Goal: Information Seeking & Learning: Learn about a topic

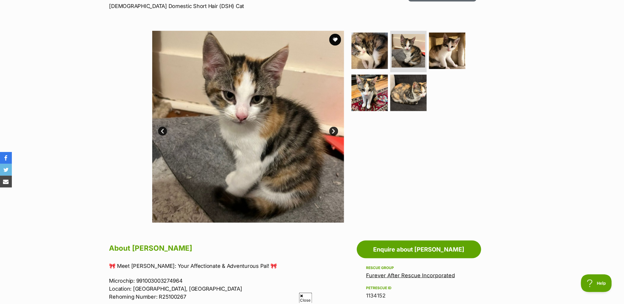
scroll to position [66, 0]
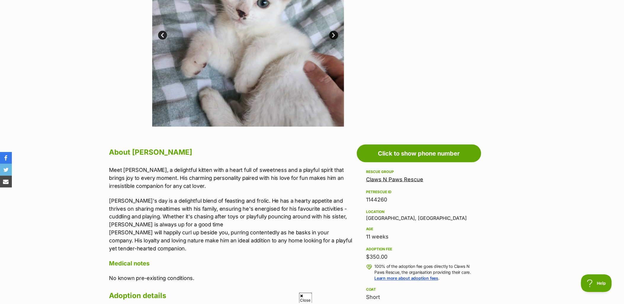
scroll to position [66, 0]
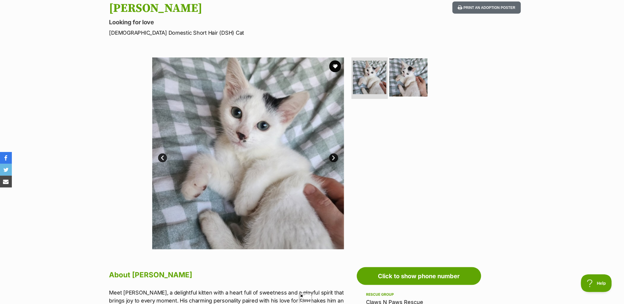
click at [405, 79] on img at bounding box center [409, 77] width 38 height 38
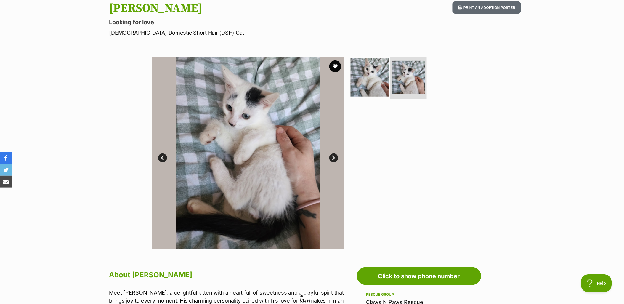
click at [369, 76] on img at bounding box center [370, 77] width 38 height 38
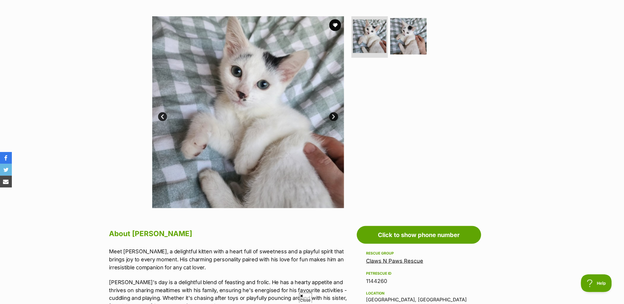
scroll to position [99, 0]
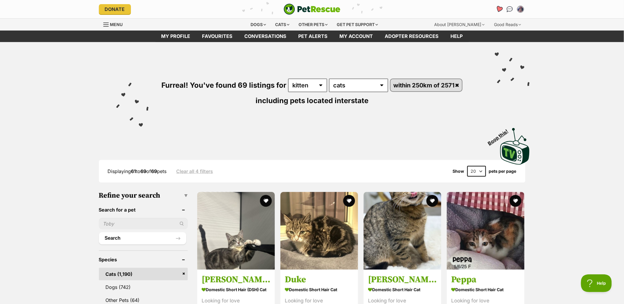
click at [502, 11] on icon "Favourites" at bounding box center [499, 9] width 8 height 8
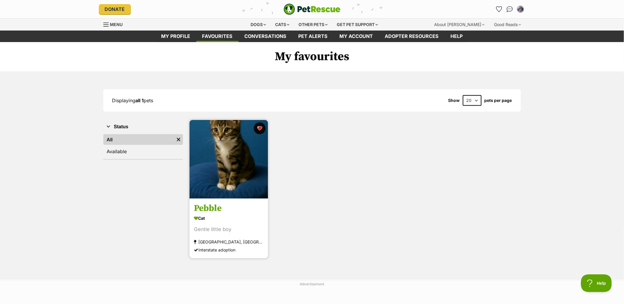
click at [236, 186] on img at bounding box center [229, 159] width 79 height 79
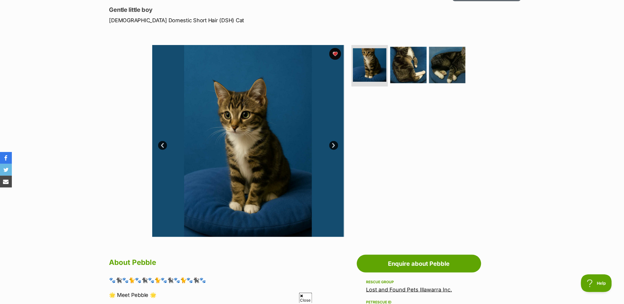
scroll to position [66, 0]
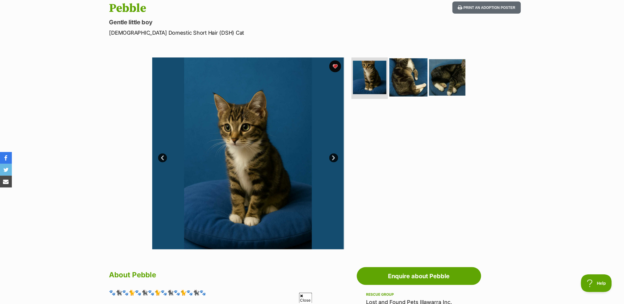
click at [409, 73] on img at bounding box center [409, 77] width 38 height 38
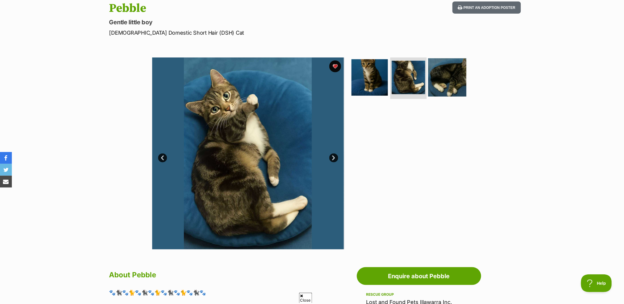
click at [439, 74] on img at bounding box center [447, 77] width 38 height 38
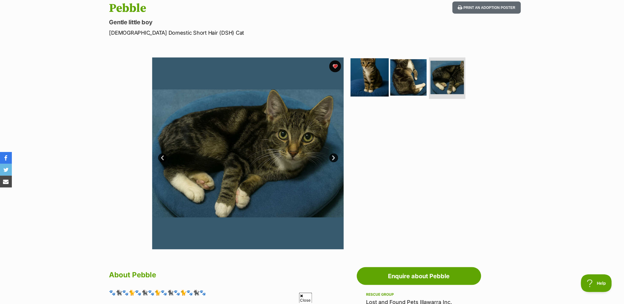
click at [362, 75] on img at bounding box center [370, 77] width 38 height 38
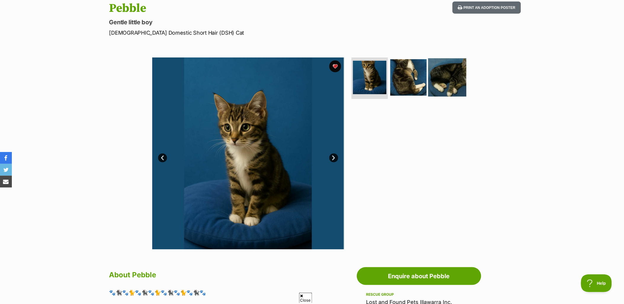
click at [439, 78] on img at bounding box center [447, 77] width 38 height 38
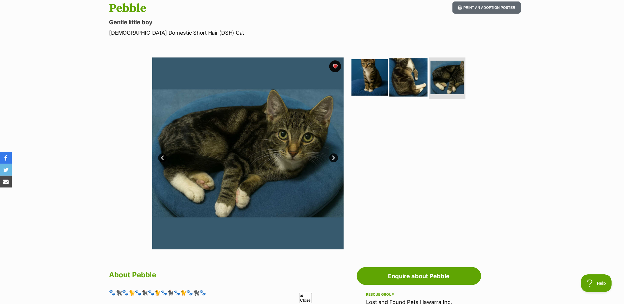
click at [405, 90] on img at bounding box center [409, 77] width 38 height 38
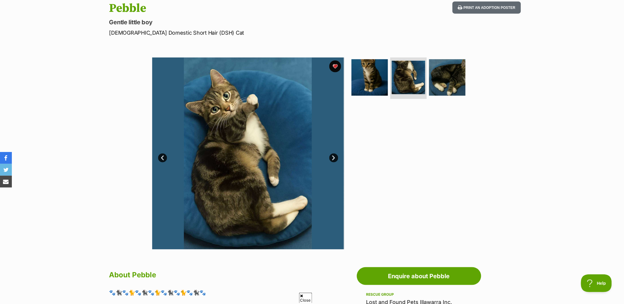
click at [427, 81] on ul at bounding box center [411, 79] width 121 height 44
click at [441, 82] on img at bounding box center [447, 77] width 38 height 38
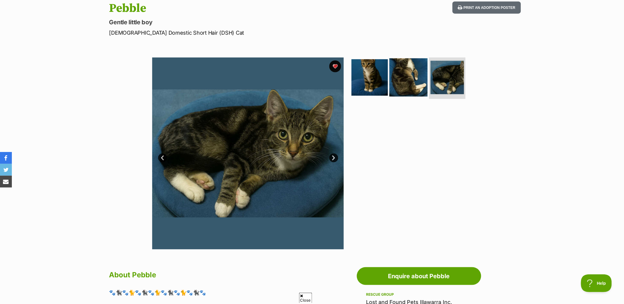
click at [401, 85] on img at bounding box center [409, 77] width 38 height 38
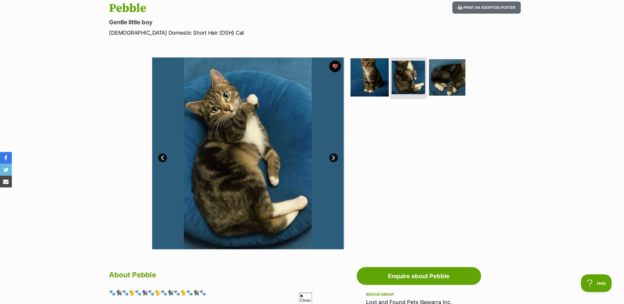
click at [378, 80] on img at bounding box center [370, 77] width 38 height 38
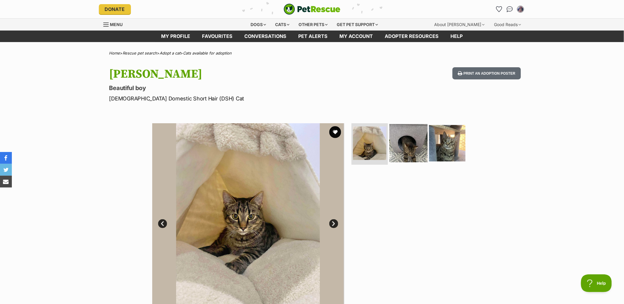
click at [414, 150] on img at bounding box center [409, 143] width 38 height 38
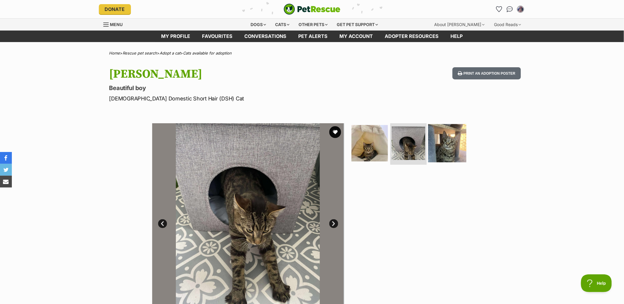
click at [449, 149] on img at bounding box center [447, 143] width 38 height 38
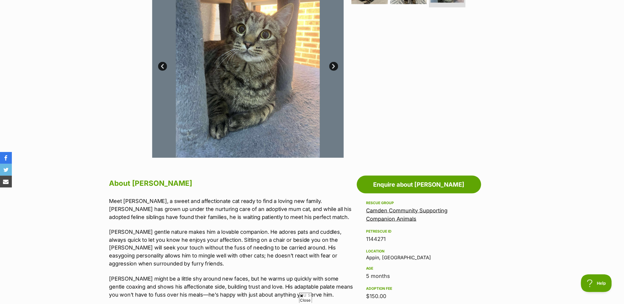
scroll to position [99, 0]
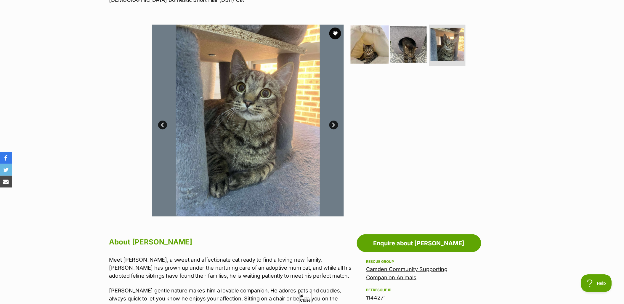
click at [377, 49] on img at bounding box center [370, 44] width 38 height 38
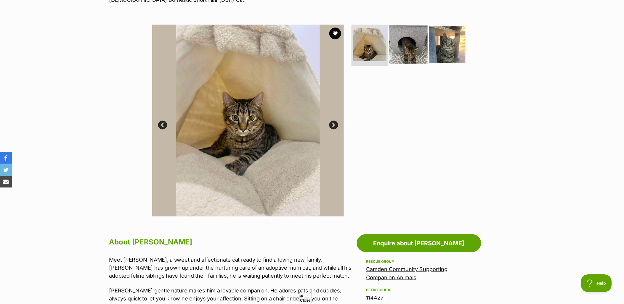
click at [408, 44] on img at bounding box center [409, 44] width 38 height 38
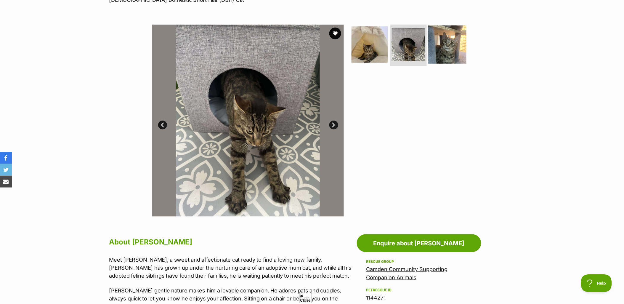
click at [439, 44] on img at bounding box center [447, 44] width 38 height 38
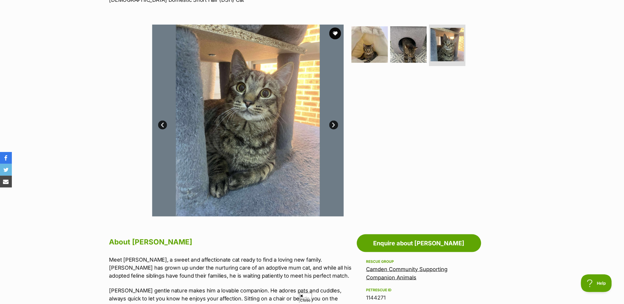
click at [338, 125] on link "Next" at bounding box center [333, 125] width 9 height 9
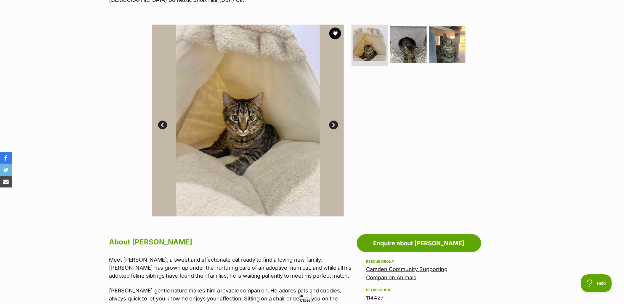
click at [338, 125] on link "Next" at bounding box center [333, 125] width 9 height 9
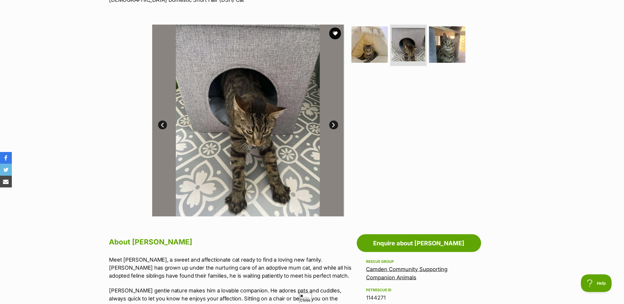
click at [338, 125] on link "Next" at bounding box center [333, 125] width 9 height 9
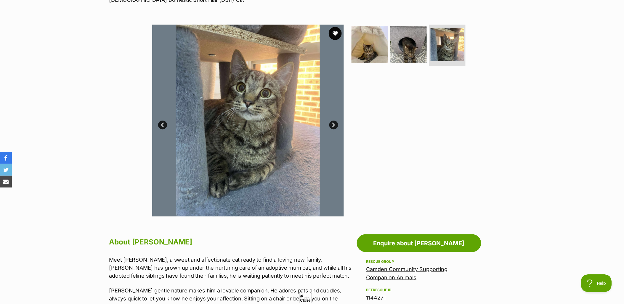
click at [339, 36] on button "favourite" at bounding box center [335, 33] width 13 height 13
click at [447, 52] on img at bounding box center [447, 44] width 35 height 35
click at [416, 47] on img at bounding box center [409, 44] width 38 height 38
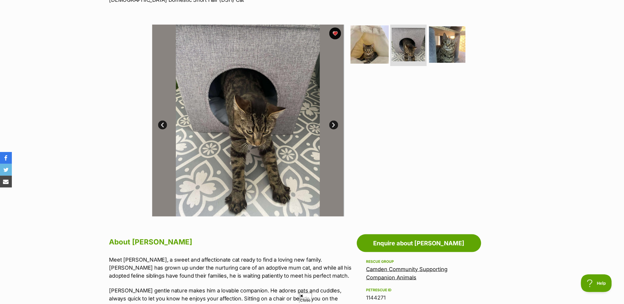
click at [354, 54] on img at bounding box center [370, 44] width 38 height 38
